Goal: Task Accomplishment & Management: Manage account settings

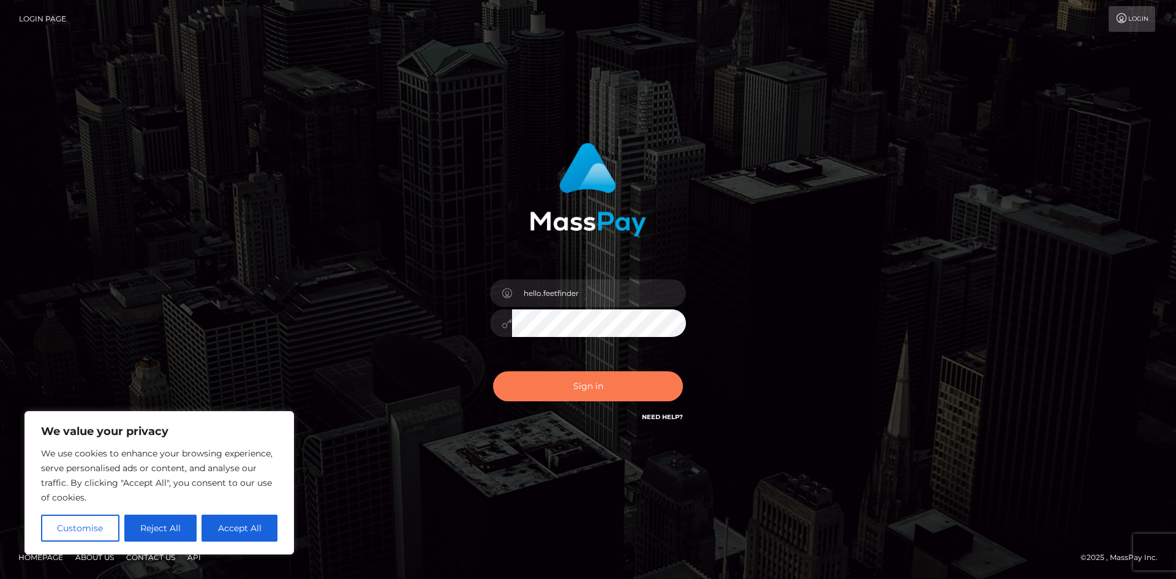
click at [592, 381] on button "Sign in" at bounding box center [588, 386] width 190 height 30
type input "hello.feetfinder"
click at [612, 392] on button "Sign in" at bounding box center [588, 386] width 190 height 30
click at [609, 391] on button "Sign in" at bounding box center [588, 386] width 190 height 30
click at [609, 389] on button "Sign in" at bounding box center [588, 386] width 190 height 30
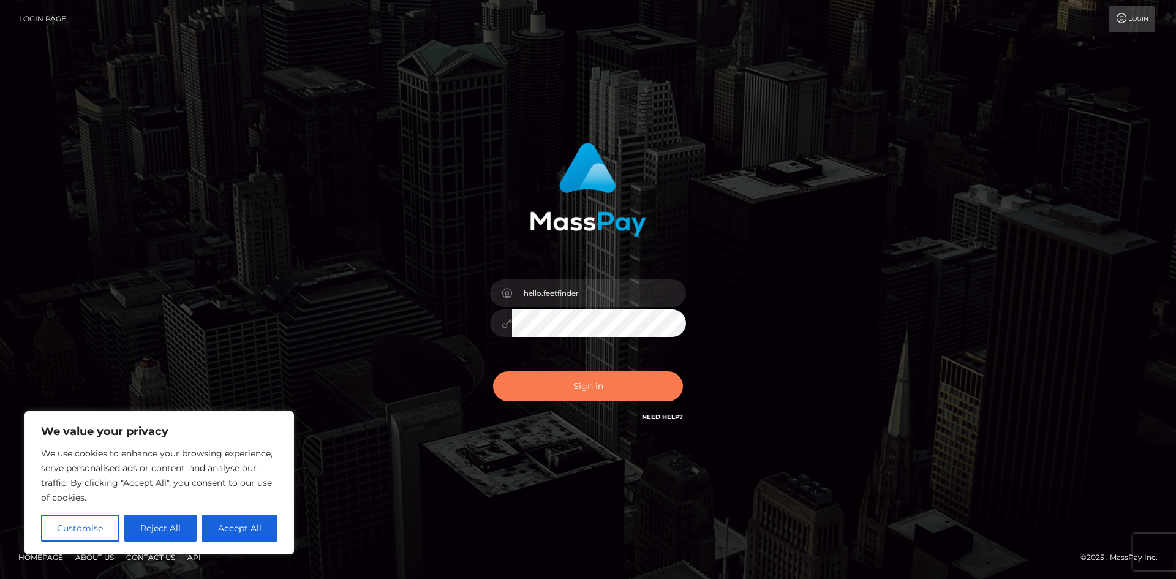
click at [609, 389] on button "Sign in" at bounding box center [588, 386] width 190 height 30
click at [609, 389] on div "0cAFcWeA78SBPnhfa2-OQy3L_8daPtT7xn6shtP-nAQ-sYSDDyXqtk1PQVUqAkTOKsTYOkvsb2htCEg…" at bounding box center [588, 391] width 214 height 54
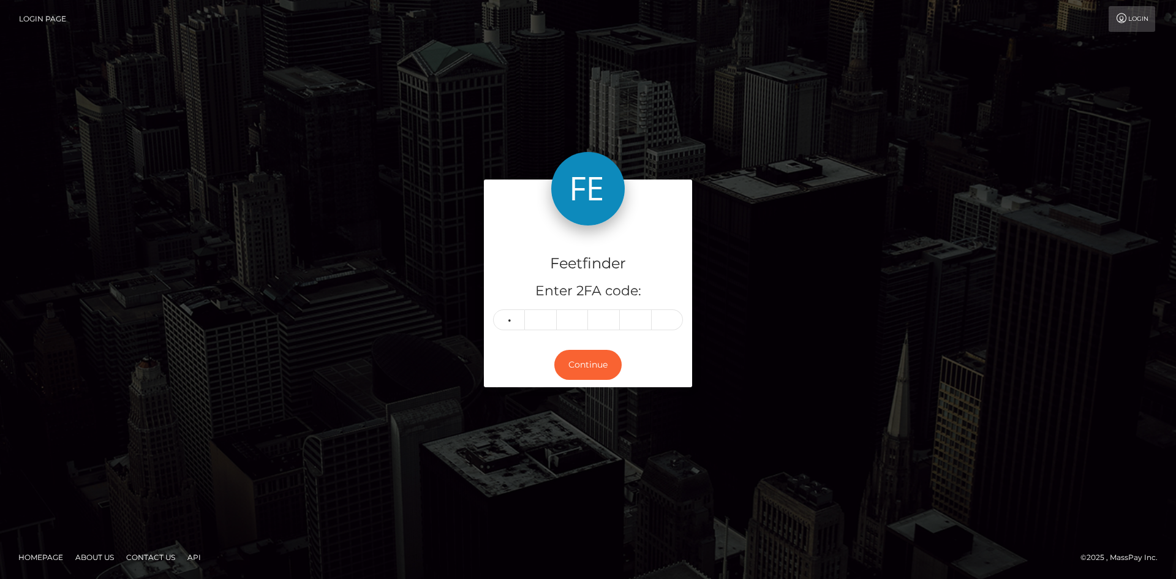
type input "0"
type input "4"
type input "5"
type input "8"
type input "2"
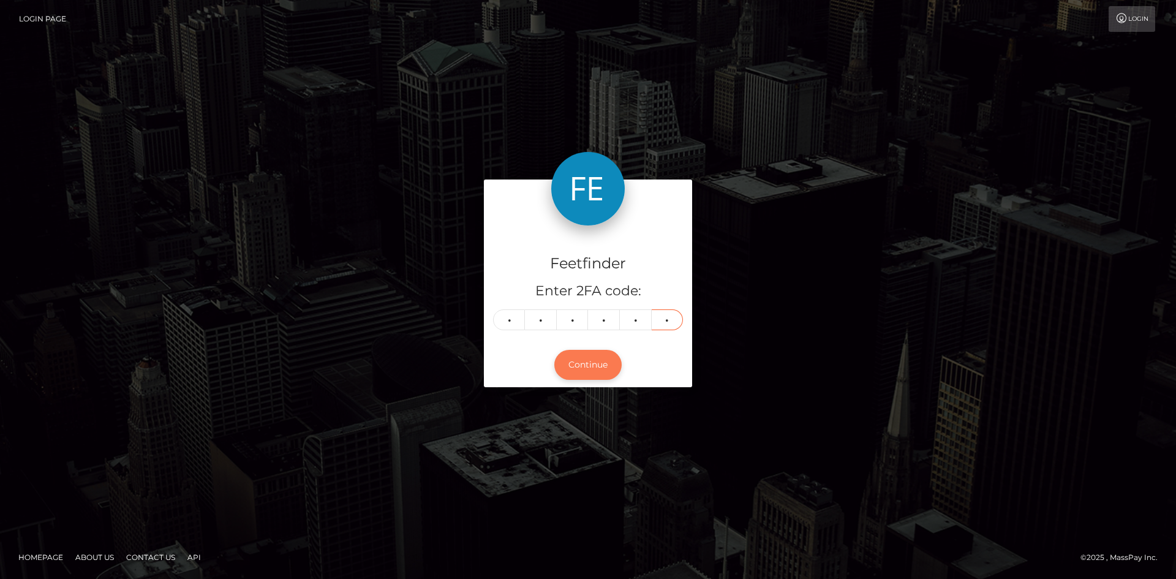
type input "0"
click at [576, 362] on button "Continue" at bounding box center [587, 365] width 67 height 30
click at [574, 361] on button "Continue" at bounding box center [587, 365] width 67 height 30
click at [582, 376] on button "Continue" at bounding box center [587, 365] width 67 height 30
click at [585, 364] on button "Continue" at bounding box center [587, 365] width 67 height 30
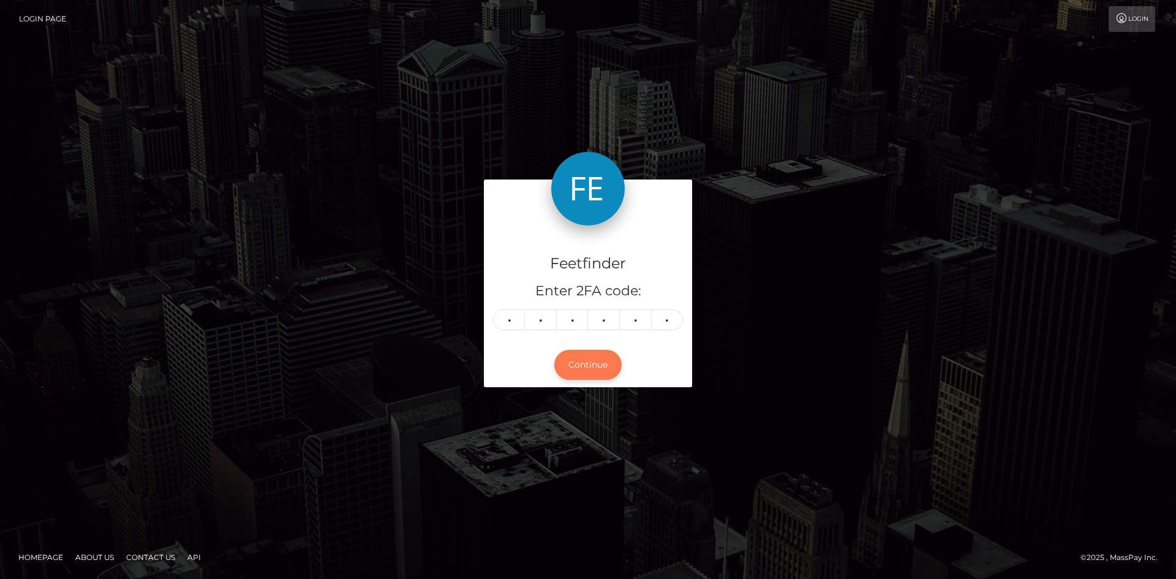
click at [585, 364] on button "Continue" at bounding box center [587, 365] width 67 height 30
click at [584, 365] on button "Continue" at bounding box center [587, 365] width 67 height 30
click at [554, 350] on button "Continue" at bounding box center [587, 365] width 67 height 30
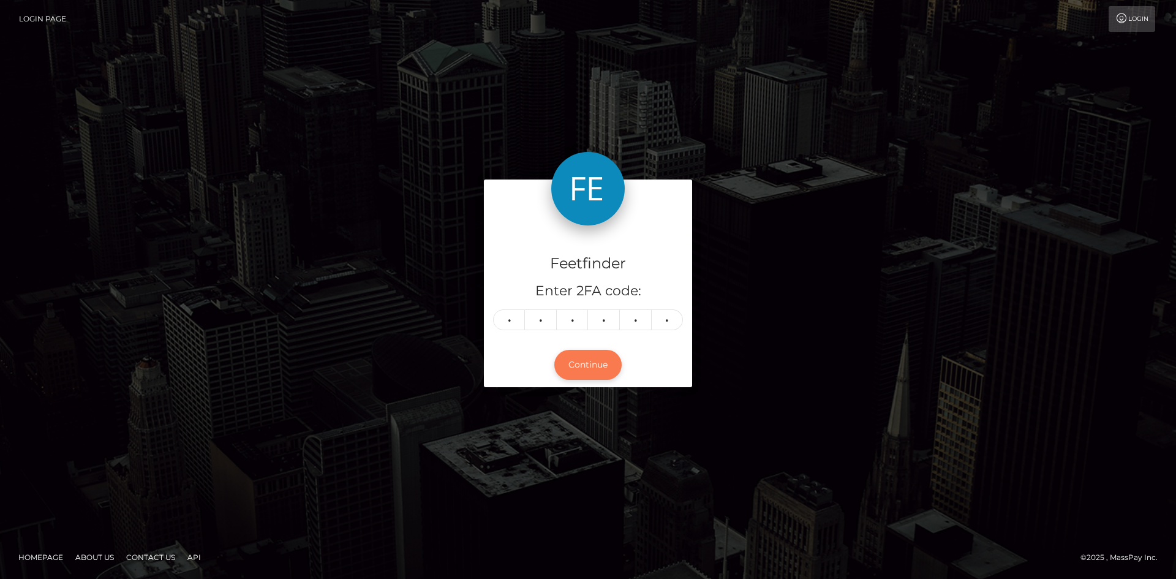
click at [554, 350] on button "Continue" at bounding box center [587, 365] width 67 height 30
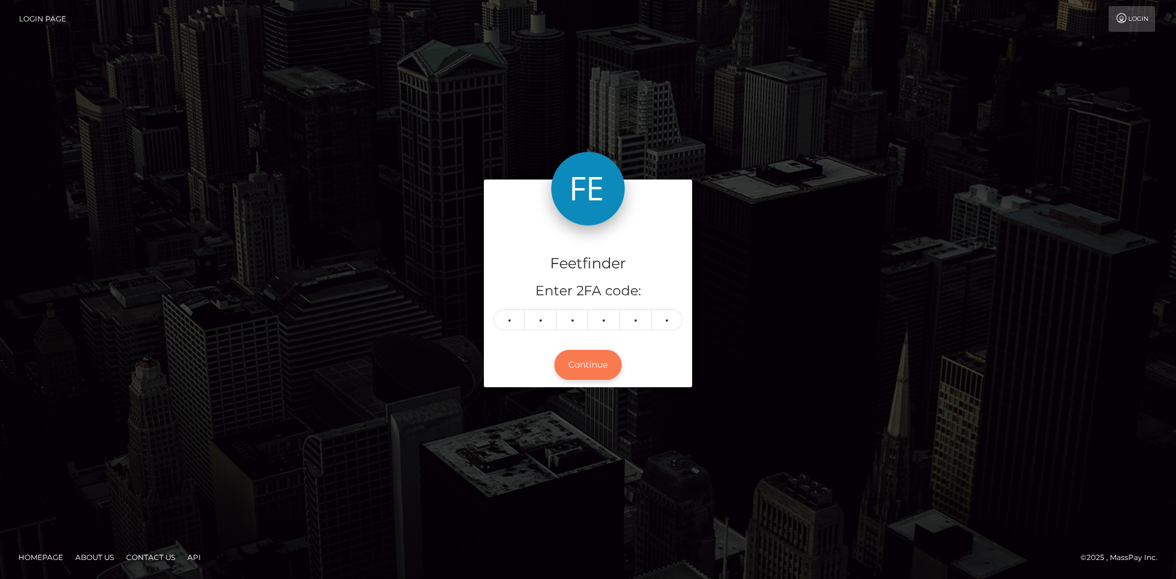
click at [554, 350] on button "Continue" at bounding box center [587, 365] width 67 height 30
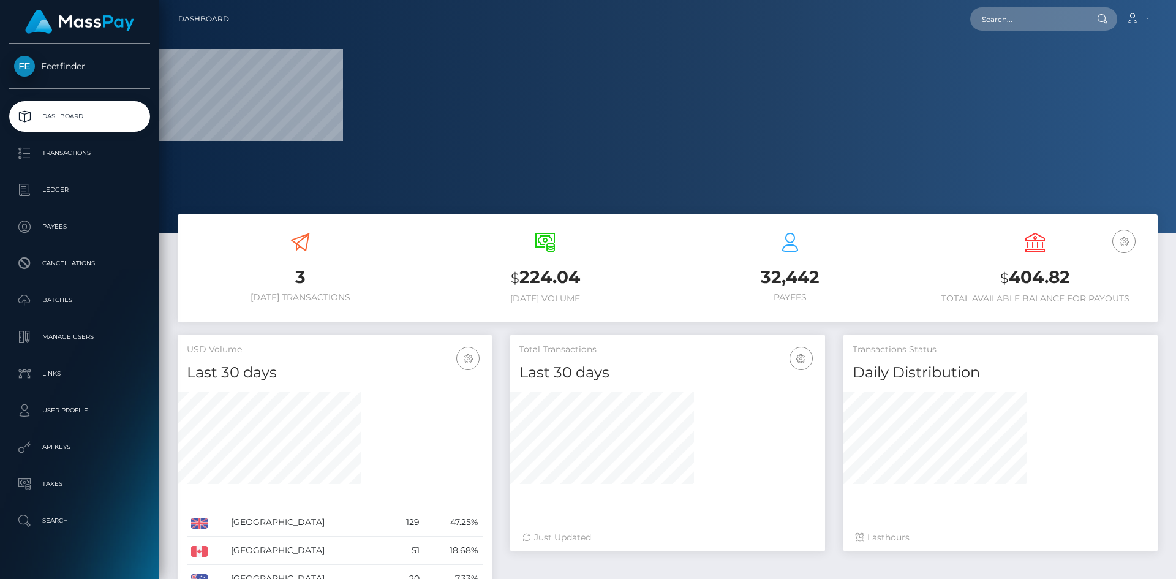
click at [615, 351] on h5 "Total Transactions" at bounding box center [667, 349] width 296 height 12
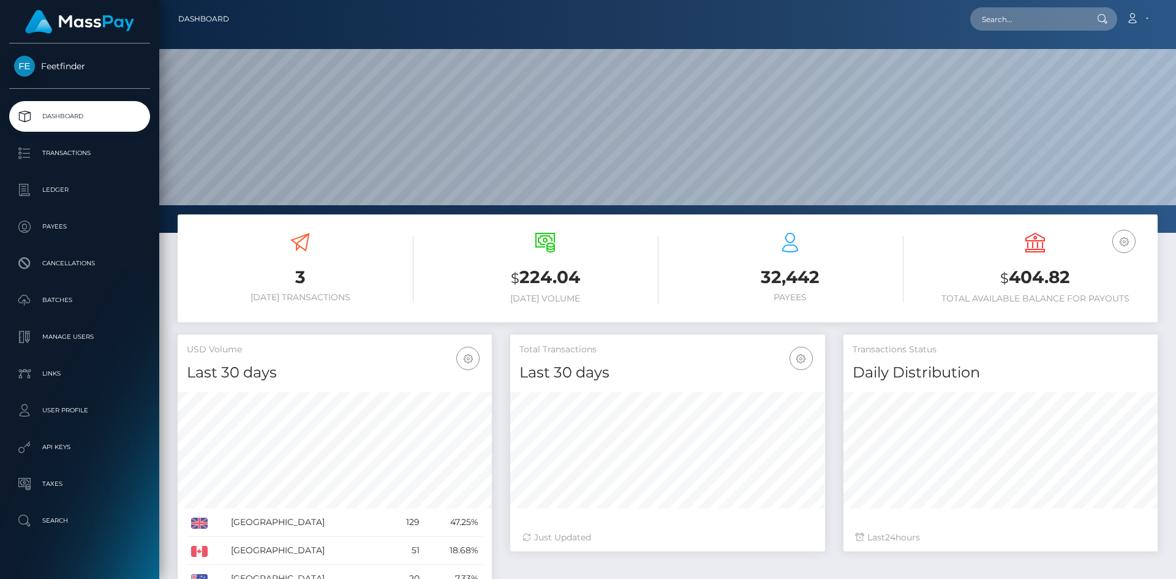
scroll to position [217, 315]
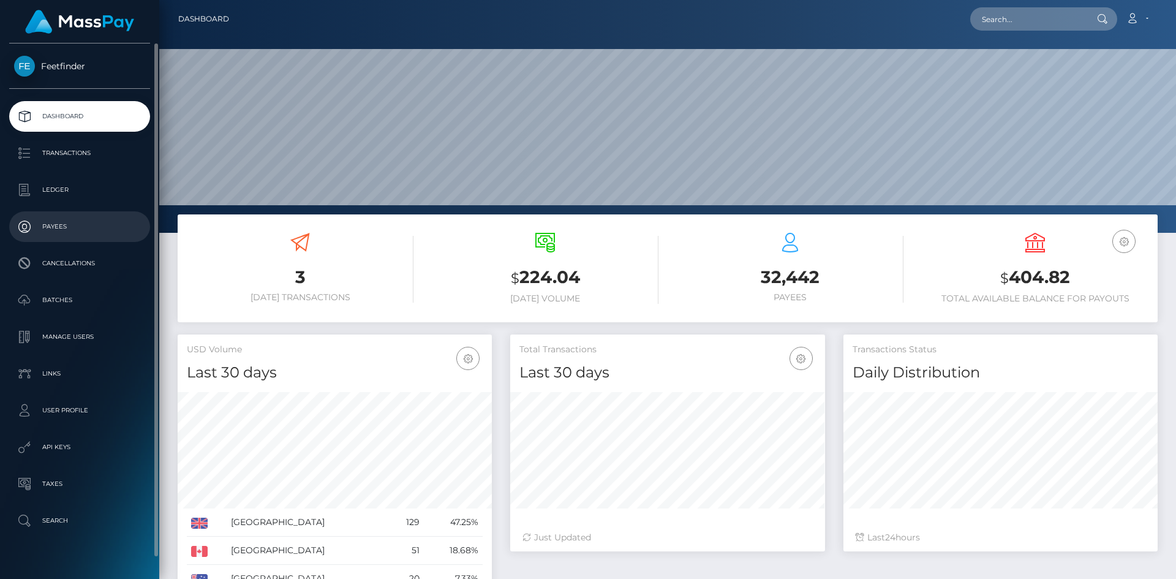
click at [82, 228] on p "Payees" at bounding box center [79, 226] width 131 height 18
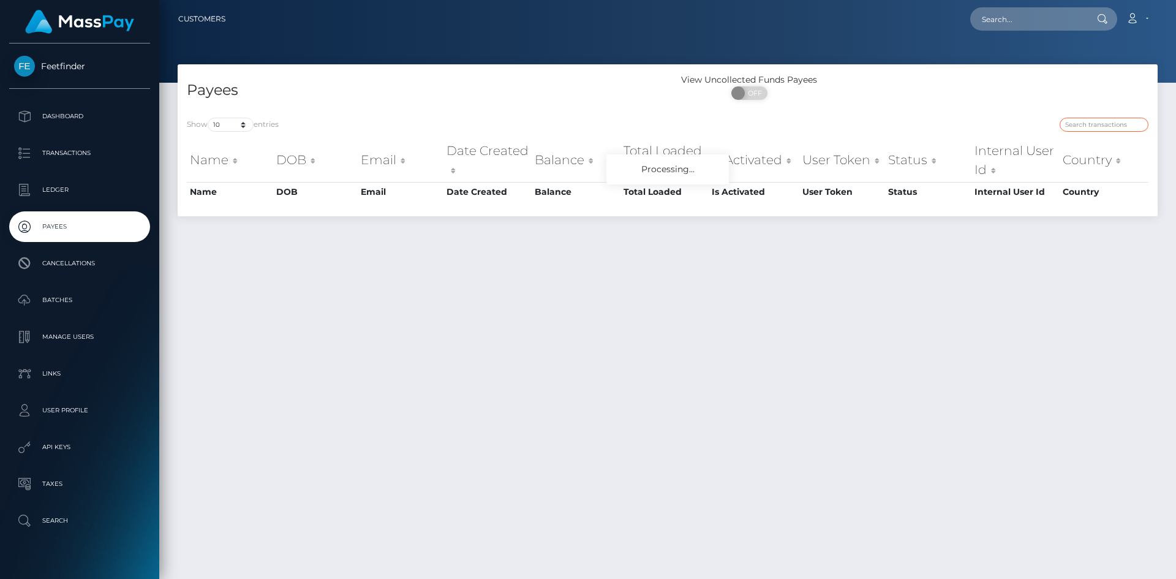
click at [1114, 130] on input "search" at bounding box center [1103, 125] width 89 height 14
paste input "11de8527-7b41-11f0-8023-0266f44cc279"
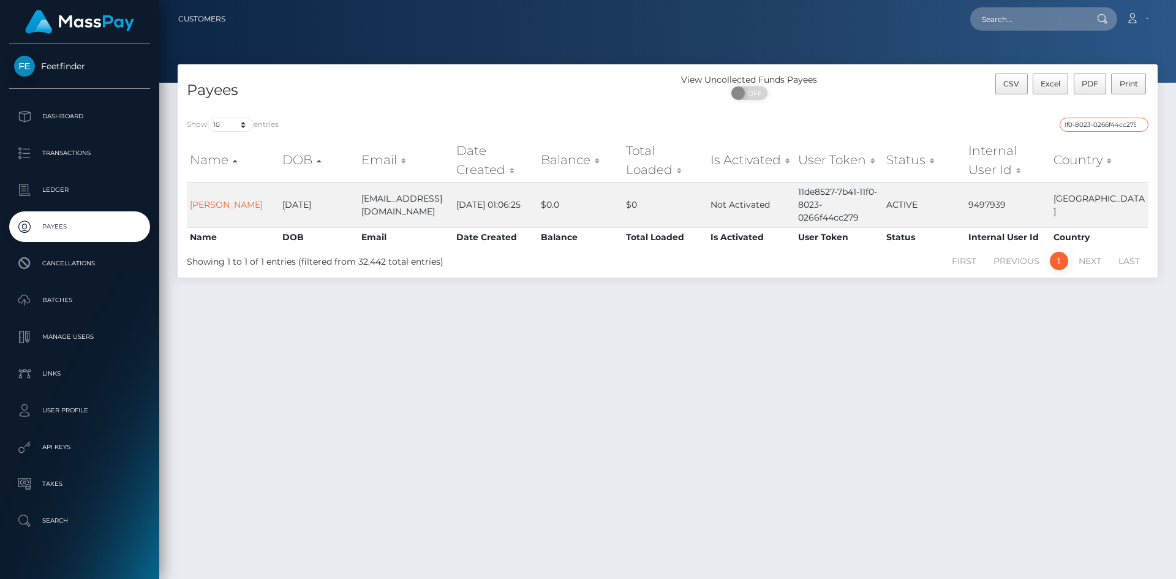
type input "11de8527-7b41-11f0-8023-0266f44cc279"
